Goal: Navigation & Orientation: Find specific page/section

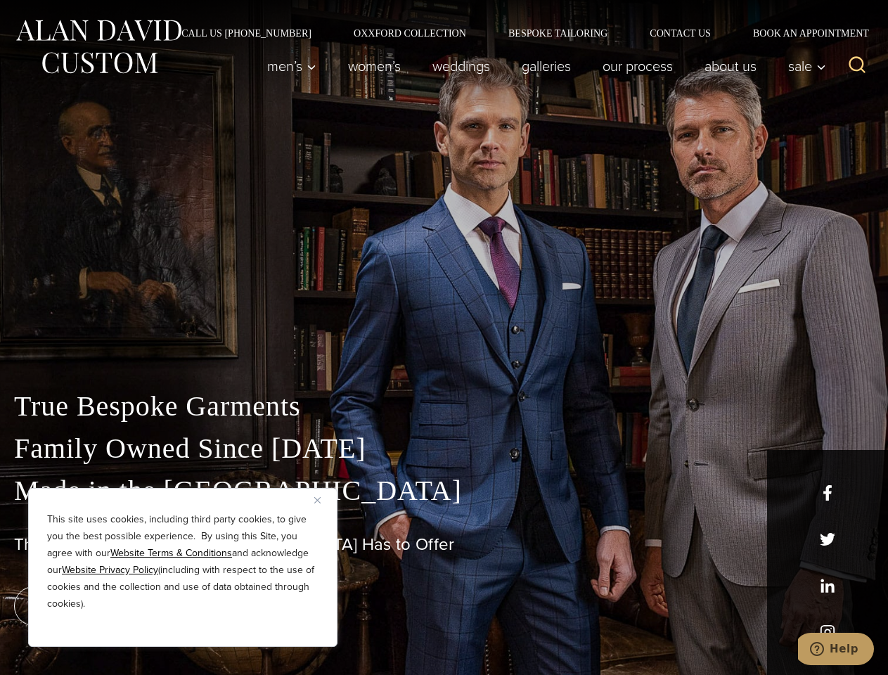
click at [443, 337] on div "True Bespoke Garments Family Owned Since [DATE] Made in [GEOGRAPHIC_DATA] The B…" at bounding box center [444, 495] width 888 height 360
click at [323, 500] on button "Close" at bounding box center [322, 499] width 17 height 17
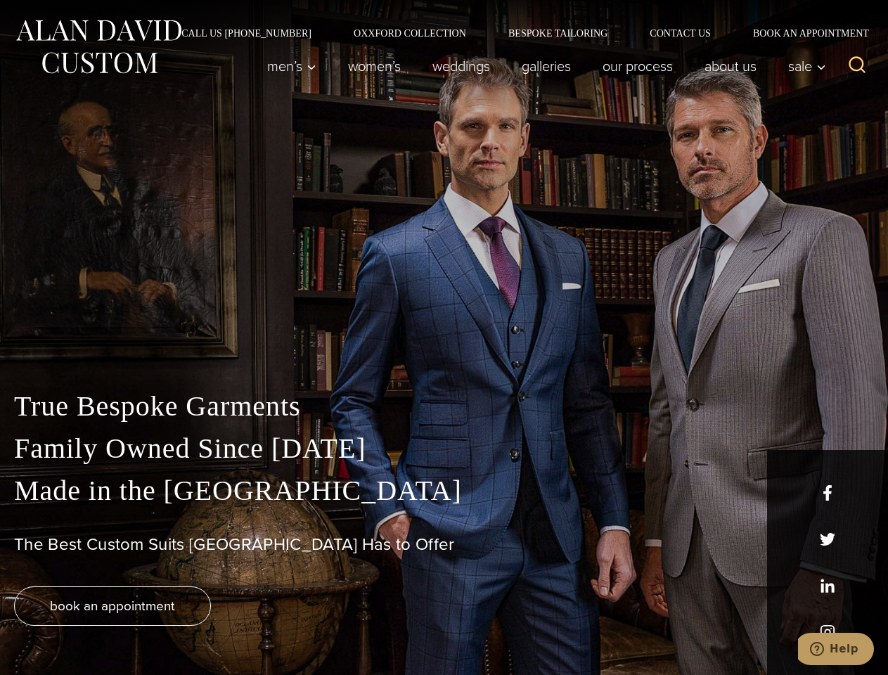
click at [183, 628] on div "True Bespoke Garments Family Owned Since [DATE] Made in [GEOGRAPHIC_DATA] The B…" at bounding box center [444, 530] width 888 height 290
click at [857, 66] on icon "Search" at bounding box center [857, 65] width 20 height 20
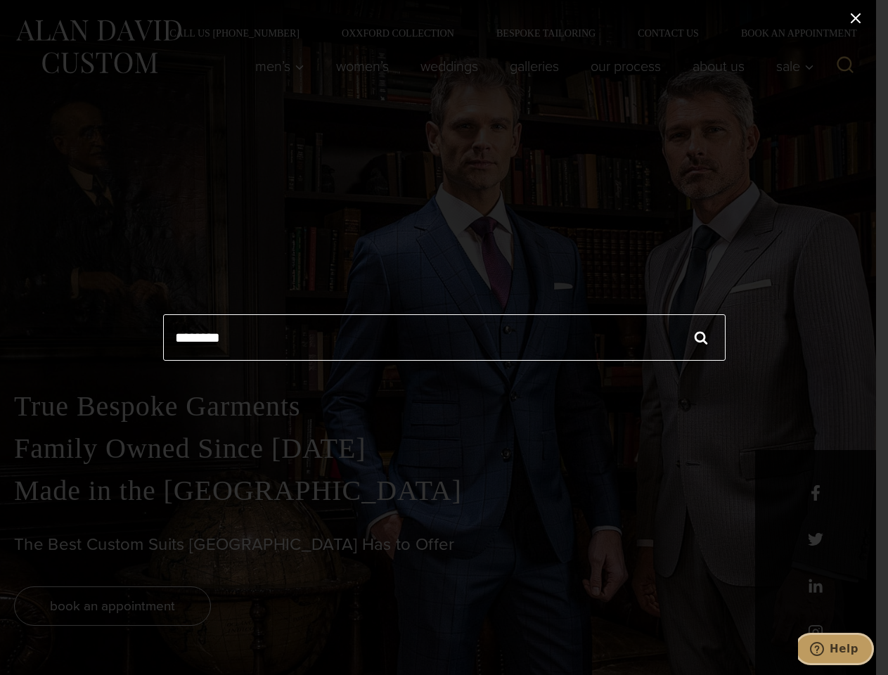
click at [824, 649] on icon "Help" at bounding box center [817, 649] width 14 height 14
